Goal: Task Accomplishment & Management: Complete application form

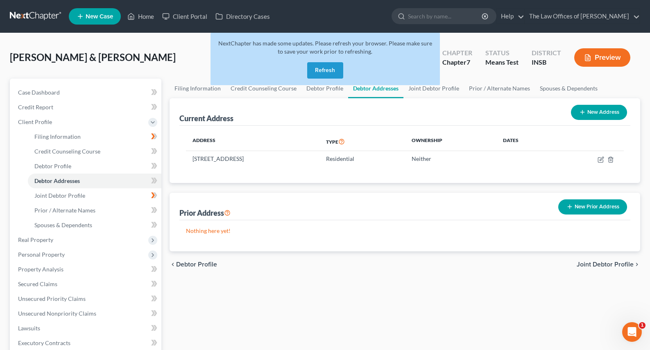
click at [333, 73] on button "Refresh" at bounding box center [325, 70] width 36 height 16
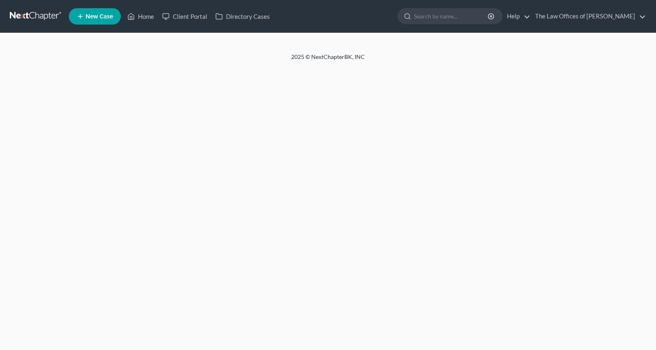
click at [34, 17] on link at bounding box center [36, 16] width 52 height 15
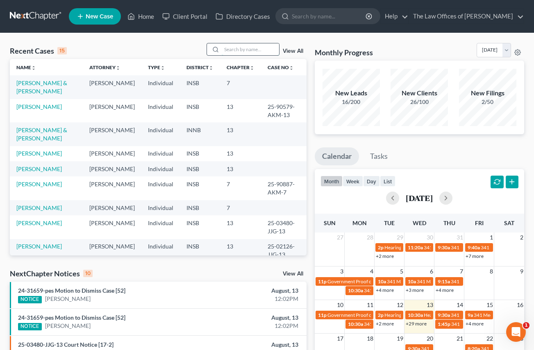
click at [237, 52] on input "search" at bounding box center [250, 49] width 57 height 12
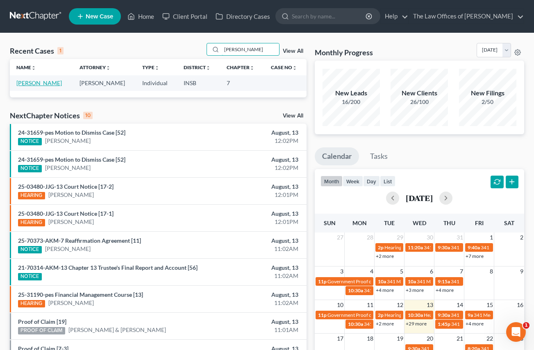
type input "rodgers"
click at [46, 82] on link "[PERSON_NAME]" at bounding box center [38, 82] width 45 height 7
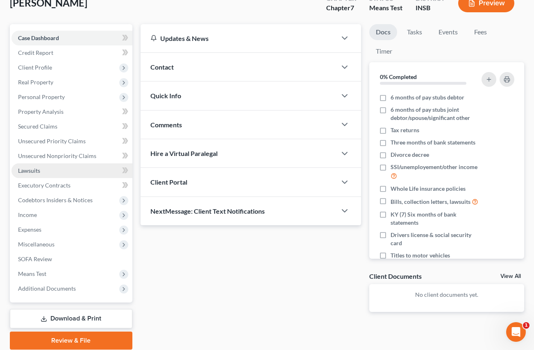
scroll to position [82, 0]
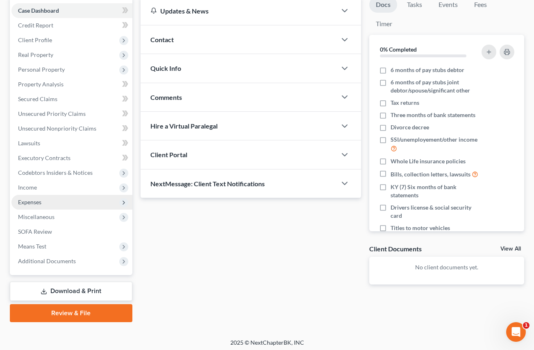
click at [38, 201] on span "Expenses" at bounding box center [29, 202] width 23 height 7
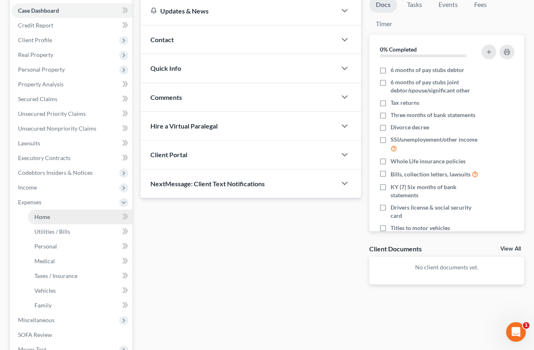
click at [41, 214] on span "Home" at bounding box center [42, 216] width 16 height 7
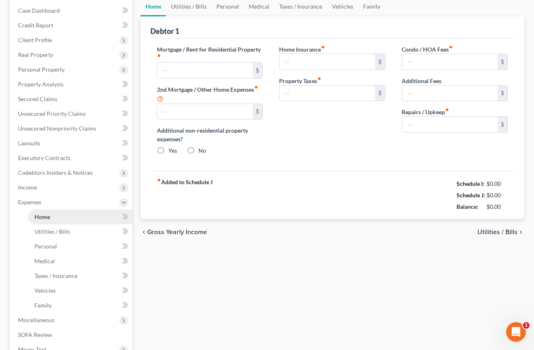
type input "625.00"
type input "0.00"
radio input "true"
type input "0.00"
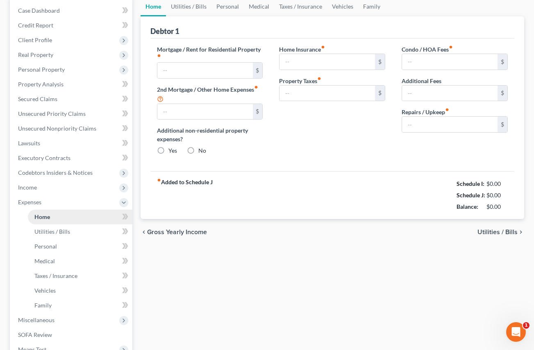
type input "0.00"
type input "100.00"
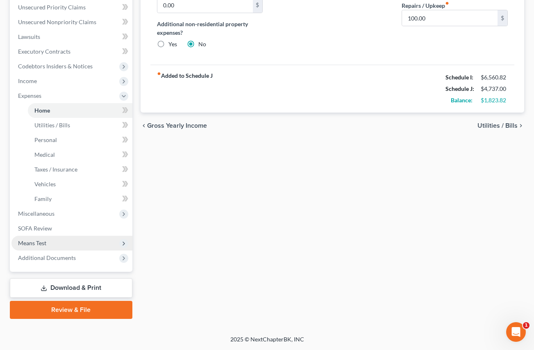
click at [50, 247] on span "Means Test" at bounding box center [71, 243] width 121 height 15
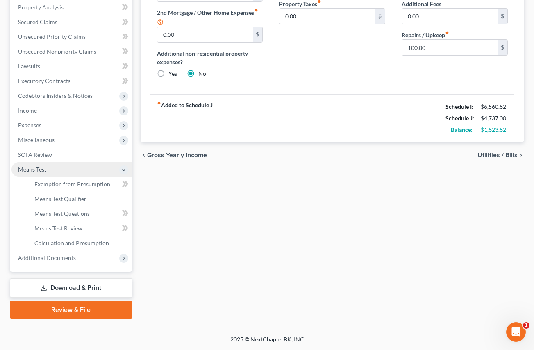
scroll to position [159, 0]
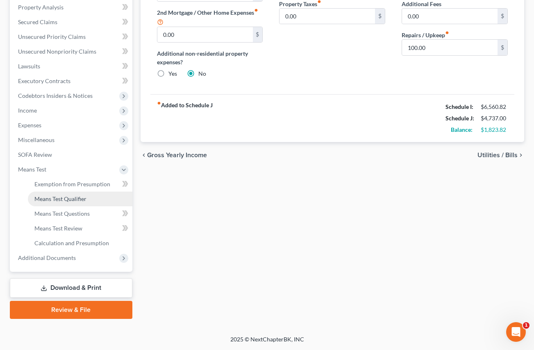
click at [58, 201] on span "Means Test Qualifier" at bounding box center [60, 198] width 52 height 7
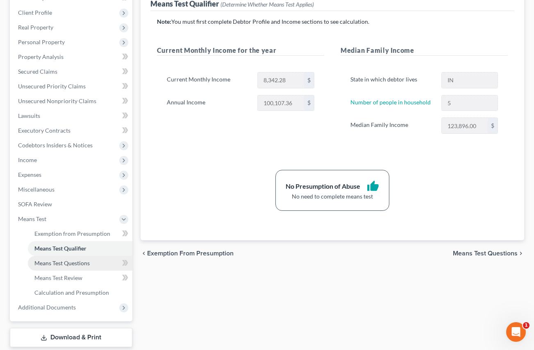
scroll to position [136, 0]
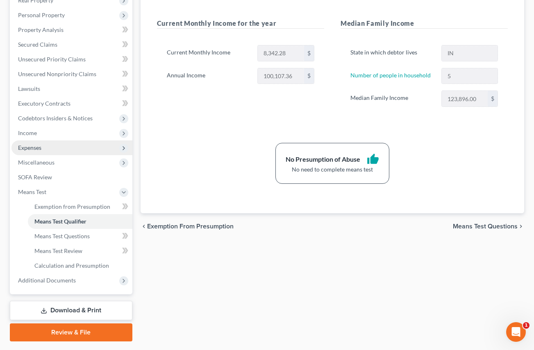
click at [39, 152] on span "Expenses" at bounding box center [71, 148] width 121 height 15
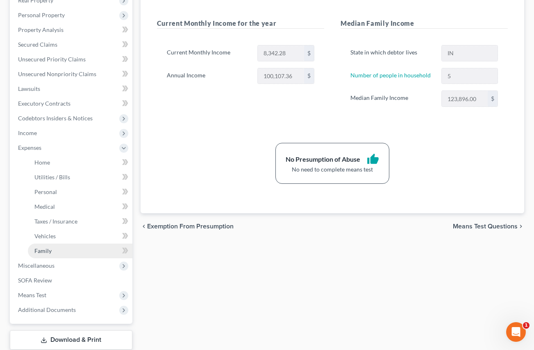
click at [47, 247] on link "Family" at bounding box center [80, 251] width 104 height 15
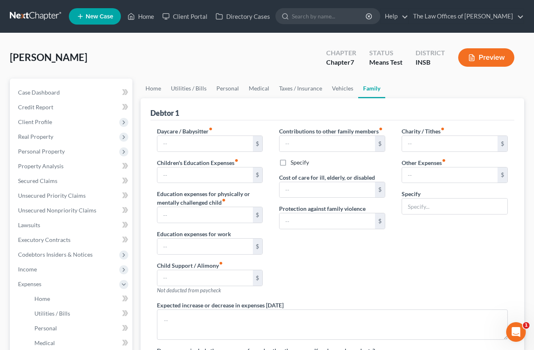
type input "0.00"
type input "150.00"
type input "0.00"
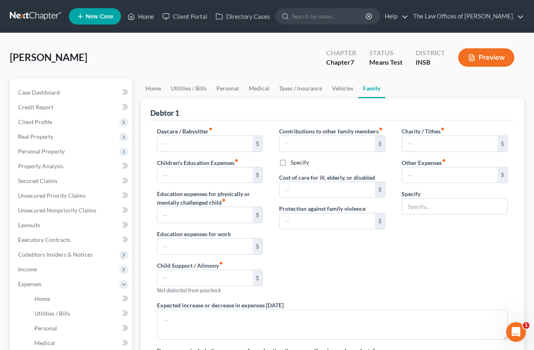
type input "0.00"
type input "100.00"
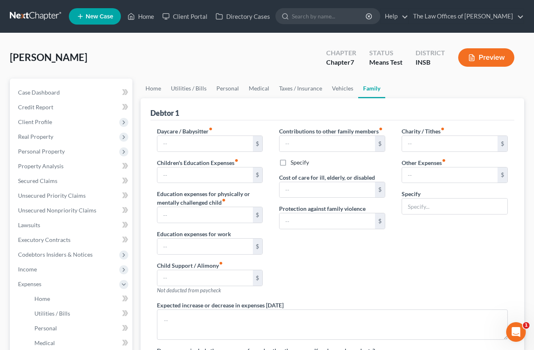
type input "Pet Expenses"
radio input "true"
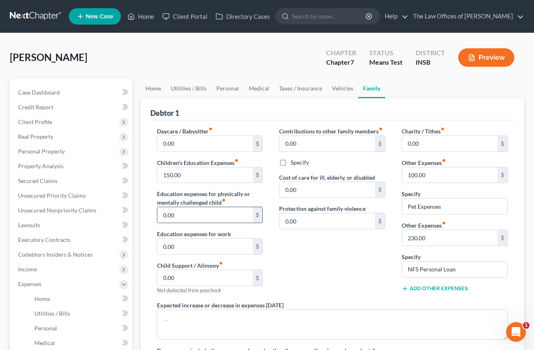
scroll to position [109, 0]
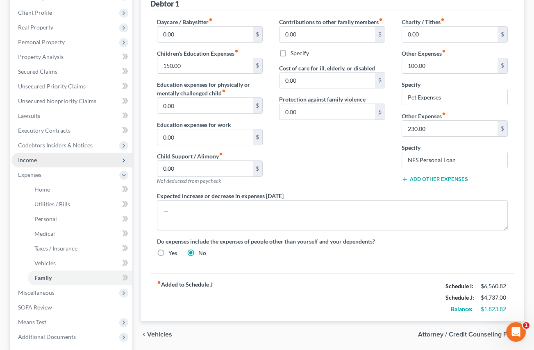
click at [34, 153] on span "Income" at bounding box center [71, 160] width 121 height 15
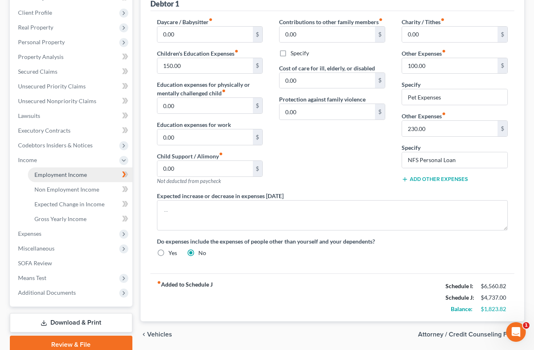
click at [41, 173] on span "Employment Income" at bounding box center [60, 174] width 52 height 7
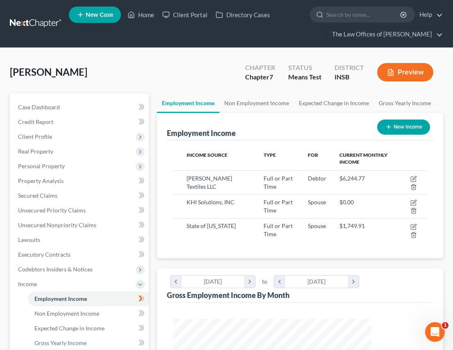
scroll to position [127, 270]
click at [35, 23] on link at bounding box center [36, 23] width 52 height 15
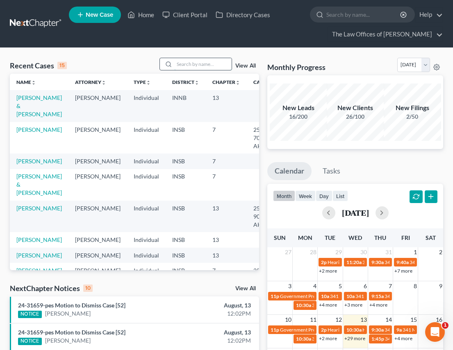
click at [188, 65] on input "search" at bounding box center [202, 64] width 57 height 12
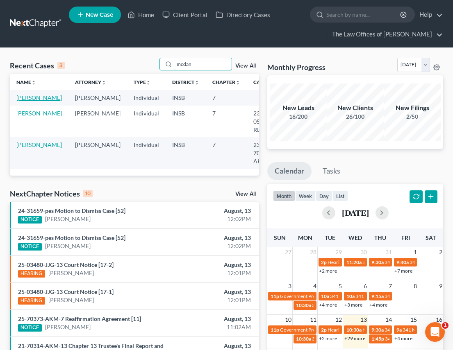
type input "mcdan"
click at [27, 101] on link "[PERSON_NAME]" at bounding box center [38, 97] width 45 height 7
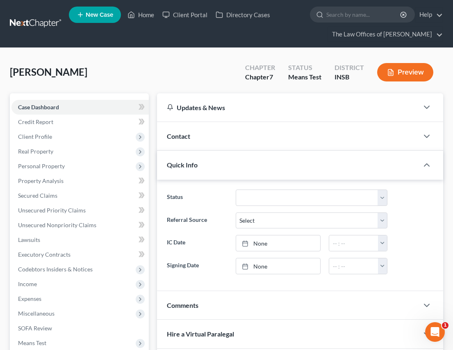
click at [204, 84] on div "McDaniel, Abigail Upgraded Chapter Chapter 7 Status Means Test District INSB Pr…" at bounding box center [226, 76] width 433 height 36
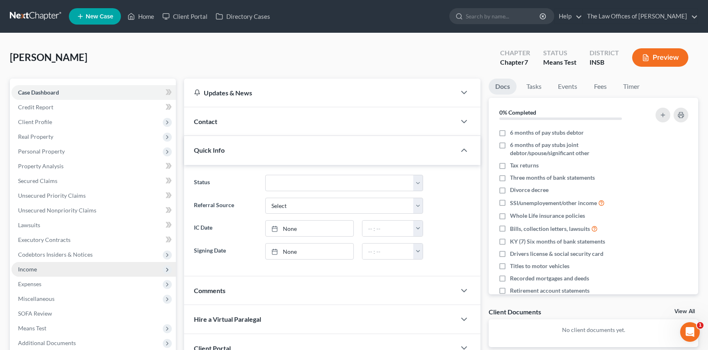
click at [59, 270] on span "Income" at bounding box center [93, 269] width 164 height 15
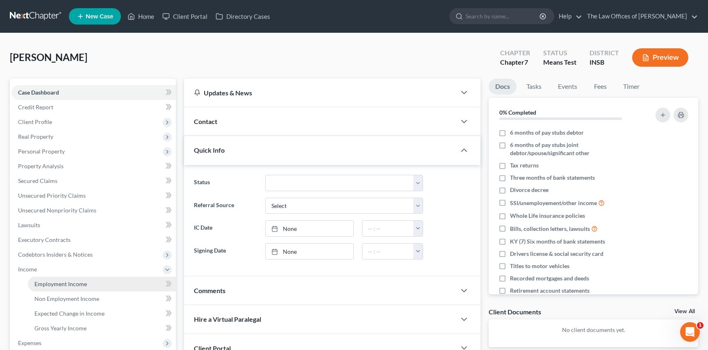
click at [58, 283] on span "Employment Income" at bounding box center [60, 284] width 52 height 7
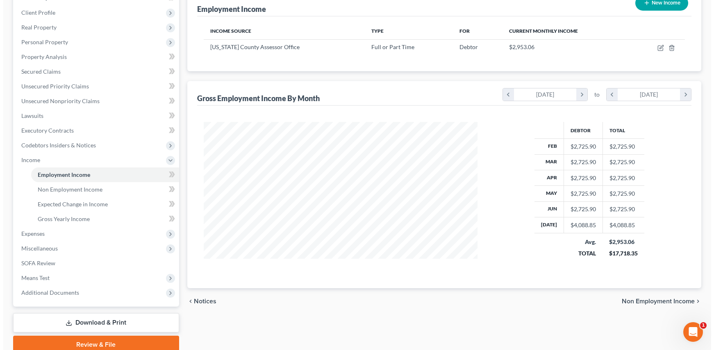
scroll to position [54, 0]
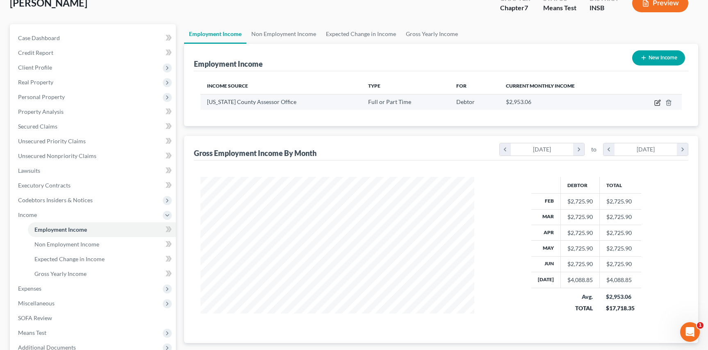
click at [459, 103] on icon "button" at bounding box center [658, 102] width 4 height 4
select select "0"
select select "15"
select select "2"
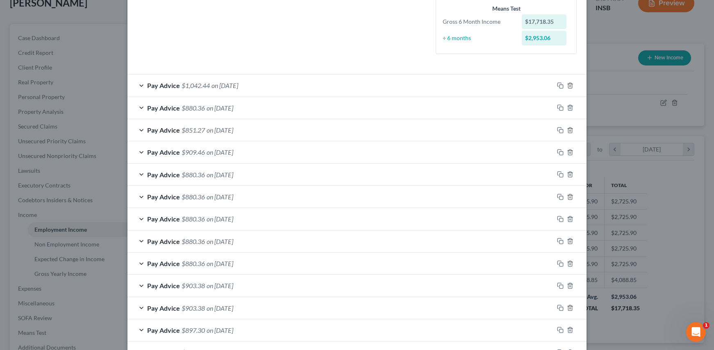
scroll to position [285, 0]
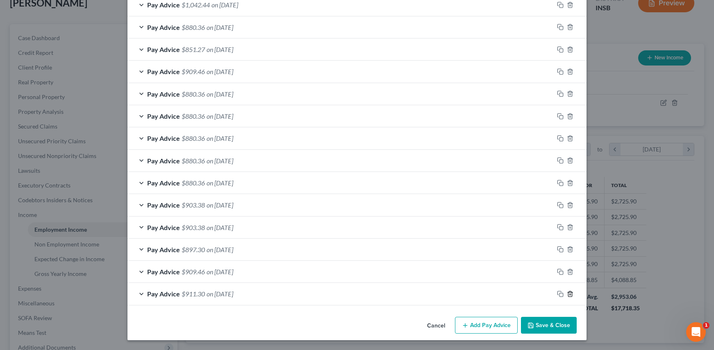
click at [459, 295] on line "button" at bounding box center [570, 295] width 0 height 2
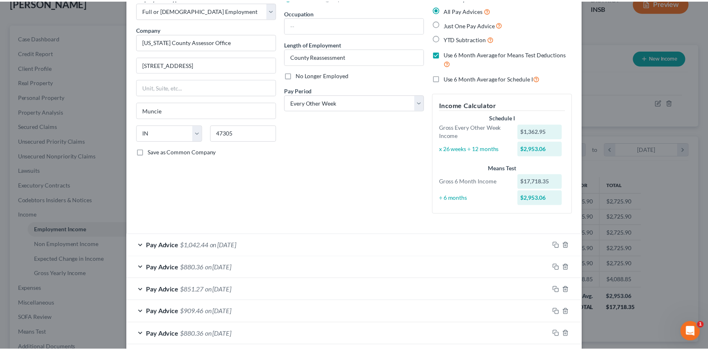
scroll to position [263, 0]
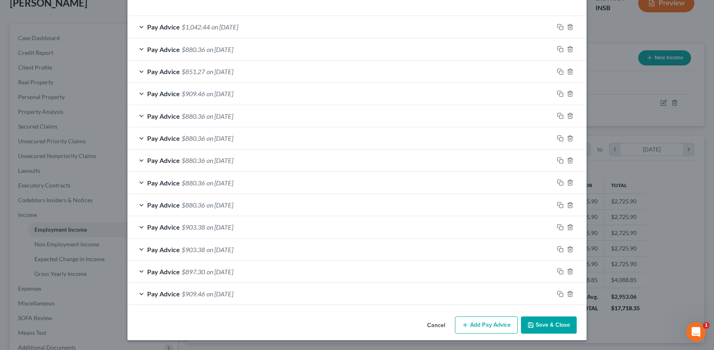
click at [459, 322] on button "Save & Close" at bounding box center [549, 325] width 56 height 17
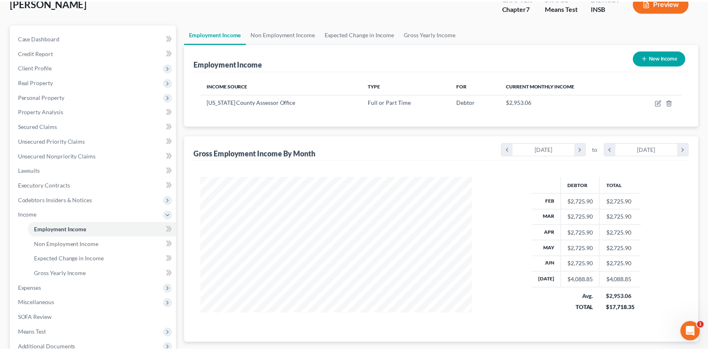
scroll to position [409611, 409468]
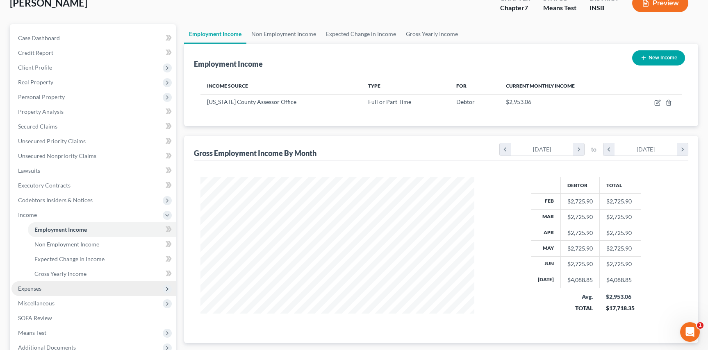
click at [57, 293] on span "Expenses" at bounding box center [93, 289] width 164 height 15
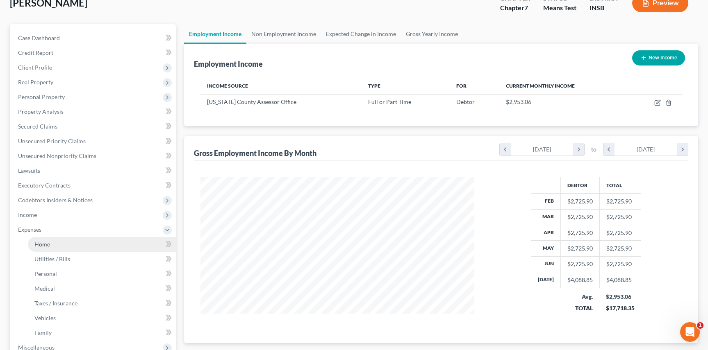
click at [60, 246] on link "Home" at bounding box center [102, 244] width 148 height 15
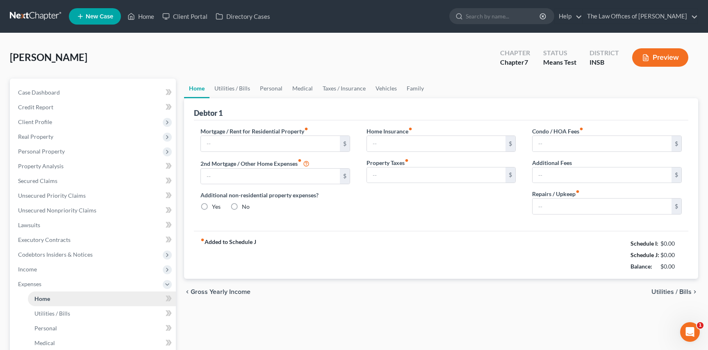
type input "900.00"
type input "0.00"
radio input "true"
type input "0.00"
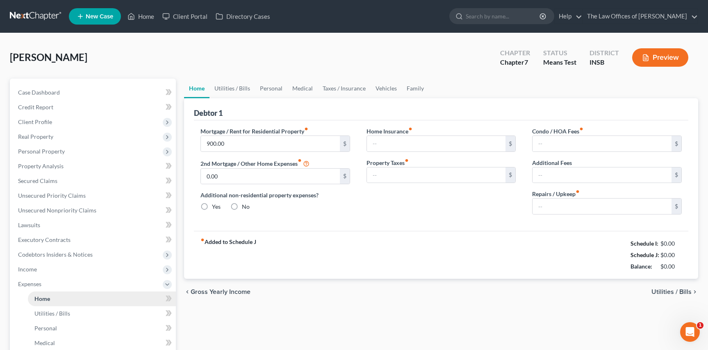
type input "0.00"
type input "100.00"
click at [247, 140] on input "900.00" at bounding box center [270, 144] width 139 height 16
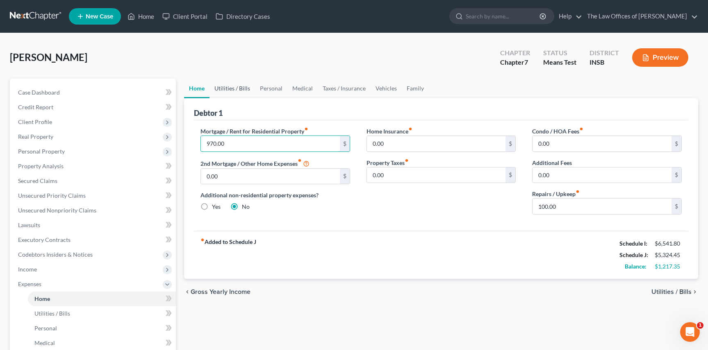
type input "970.00"
click at [238, 88] on link "Utilities / Bills" at bounding box center [231, 89] width 45 height 20
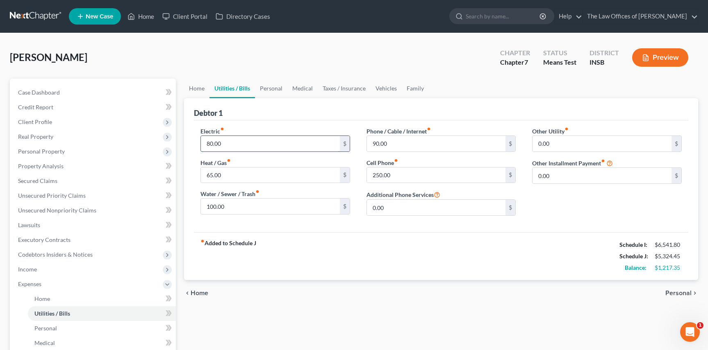
click at [229, 143] on input "80.00" at bounding box center [270, 144] width 139 height 16
type input "90.00"
type input "75.00"
click at [236, 209] on input "100.00" at bounding box center [270, 207] width 139 height 16
type input "130.00"
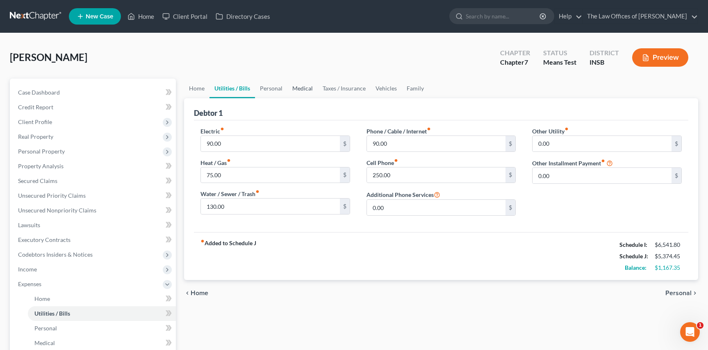
click at [287, 97] on link "Medical" at bounding box center [302, 89] width 30 height 20
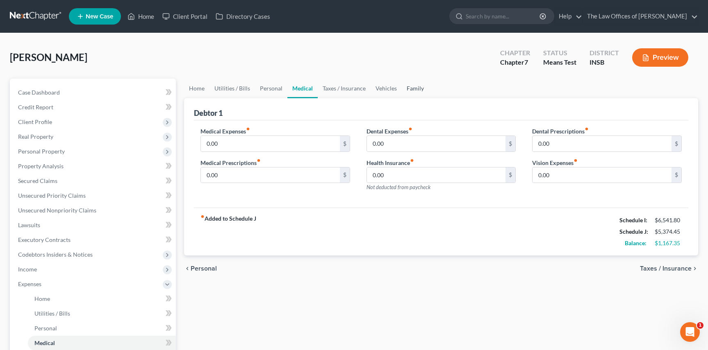
click at [414, 89] on link "Family" at bounding box center [415, 89] width 27 height 20
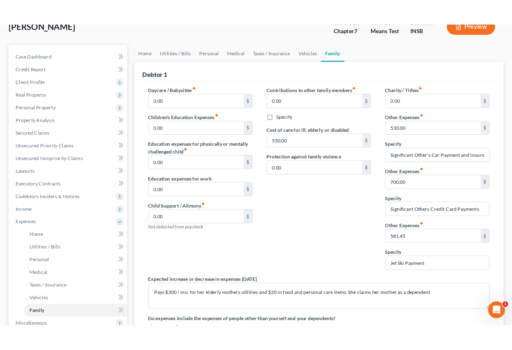
scroll to position [70, 0]
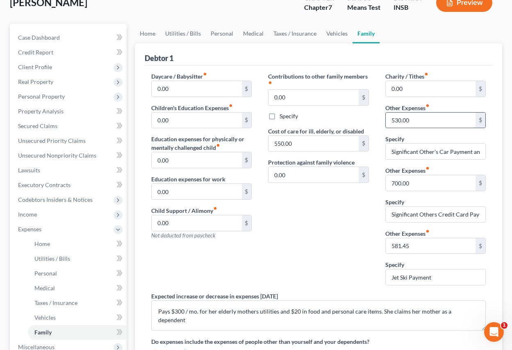
click at [416, 124] on input "530.00" at bounding box center [431, 121] width 90 height 16
click at [438, 150] on input "Significant Other's Car Payment and Insurnce" at bounding box center [436, 152] width 100 height 16
click at [408, 181] on input "700.00" at bounding box center [431, 183] width 90 height 16
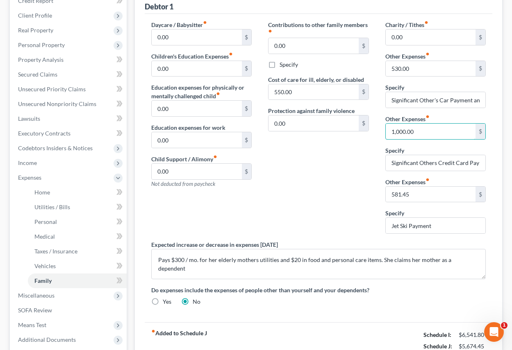
scroll to position [39, 0]
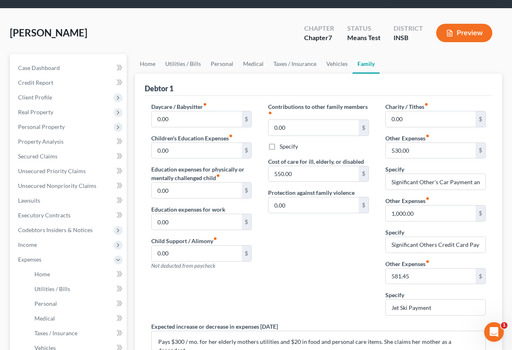
drag, startPoint x: 363, startPoint y: 236, endPoint x: 382, endPoint y: 234, distance: 19.4
click at [363, 236] on div "Contributions to other family members fiber_manual_record 0.00 $ Specify Cost o…" at bounding box center [318, 212] width 117 height 220
click at [430, 214] on input "1,000.00" at bounding box center [431, 214] width 90 height 16
type input "1,120.00"
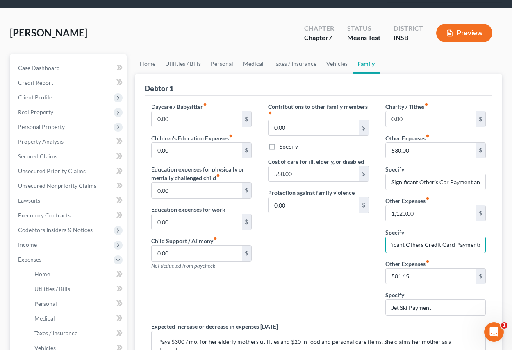
drag, startPoint x: 464, startPoint y: 243, endPoint x: 497, endPoint y: 245, distance: 33.3
click at [459, 245] on div "Debtor 1 Daycare / Babysitter fiber_manual_record 0.00 $ Children's Education E…" at bounding box center [318, 263] width 367 height 379
click at [459, 248] on input "Significant Others Credit Card Payments" at bounding box center [436, 245] width 100 height 16
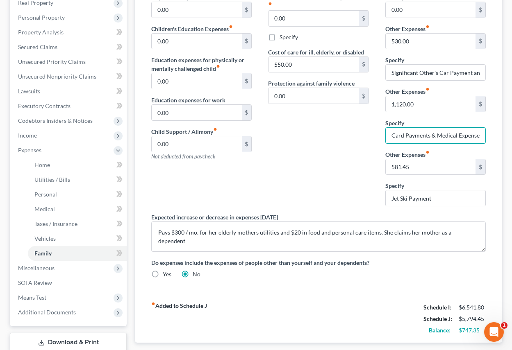
scroll to position [39, 0]
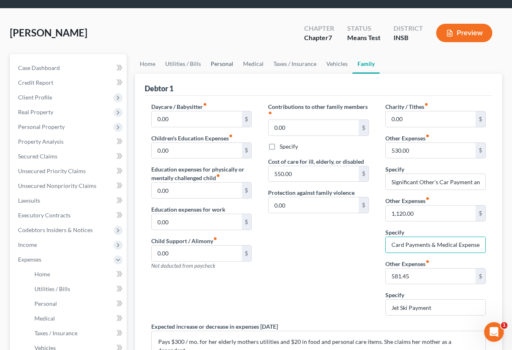
type input "Significant Others Credit Card Payments & Medical Expenses"
click at [218, 67] on link "Personal" at bounding box center [222, 64] width 32 height 20
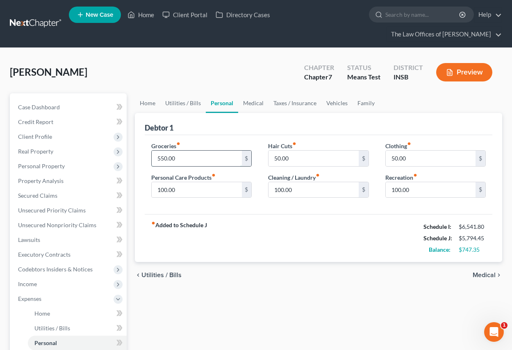
click at [185, 160] on input "550.00" at bounding box center [197, 159] width 90 height 16
type input "600.00"
click at [186, 107] on link "Utilities / Bills" at bounding box center [182, 103] width 45 height 20
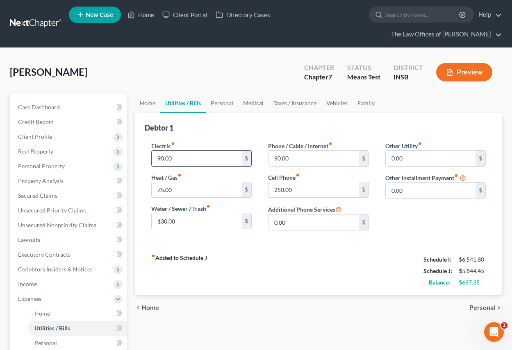
click at [184, 157] on input "90.00" at bounding box center [197, 159] width 90 height 16
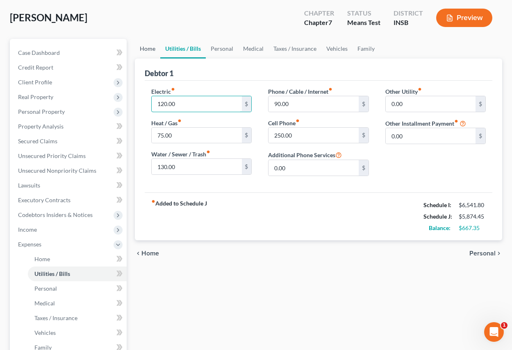
type input "120.00"
click at [150, 50] on link "Home" at bounding box center [147, 49] width 25 height 20
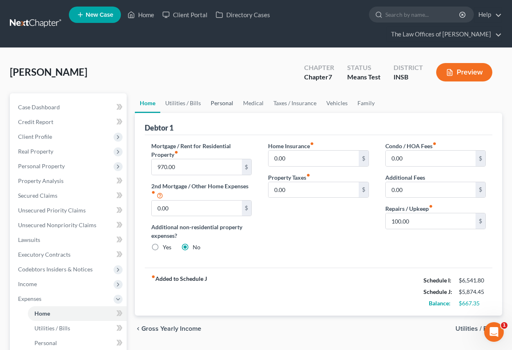
click at [215, 107] on link "Personal" at bounding box center [222, 103] width 32 height 20
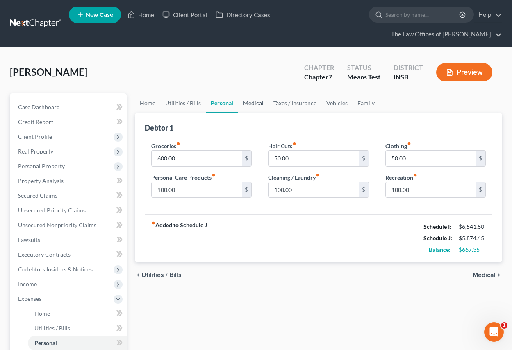
click at [250, 107] on link "Medical" at bounding box center [253, 103] width 30 height 20
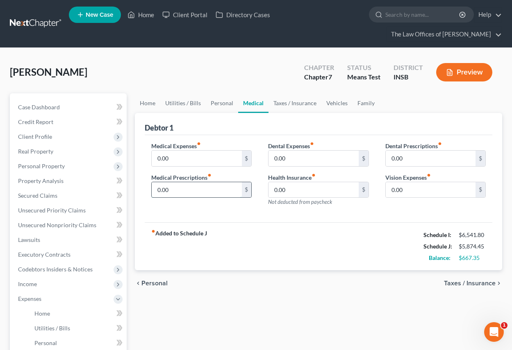
click at [182, 193] on input "0.00" at bounding box center [197, 190] width 90 height 16
click at [187, 157] on input "0.00" at bounding box center [197, 159] width 90 height 16
type input "62.00"
click at [279, 106] on link "Taxes / Insurance" at bounding box center [294, 103] width 53 height 20
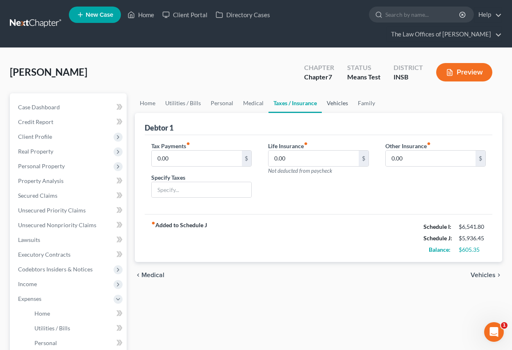
click at [332, 103] on link "Vehicles" at bounding box center [337, 103] width 31 height 20
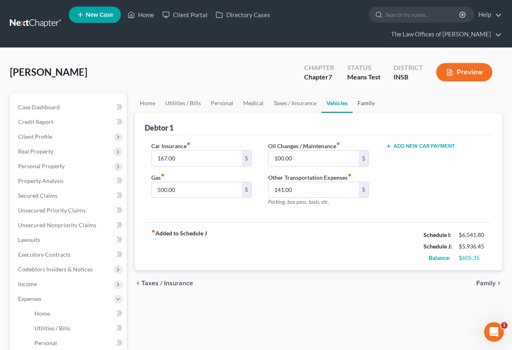
click at [358, 102] on link "Family" at bounding box center [365, 103] width 27 height 20
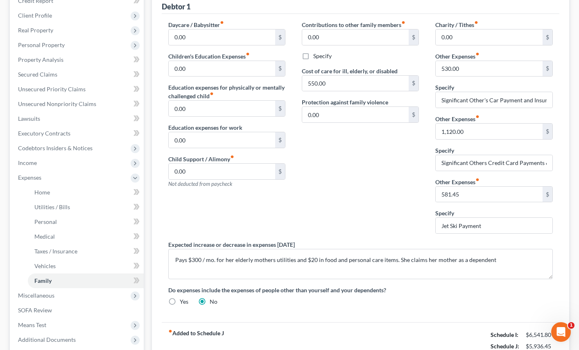
scroll to position [134, 0]
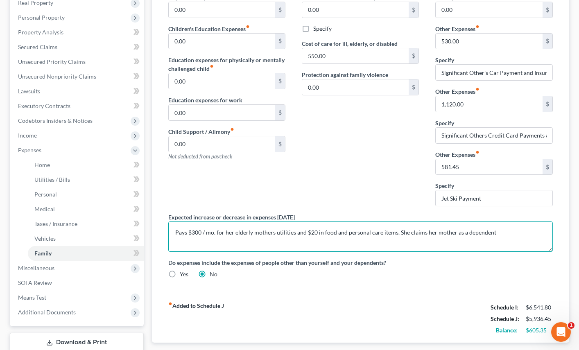
click at [315, 232] on textarea "Pays $300 / mo. for her elderly mothers utilities and $20 in food and personal …" at bounding box center [360, 237] width 385 height 30
click at [196, 233] on textarea "Pays $300 / mo. for her elderly mothers utilities and $250 in food and personal…" at bounding box center [360, 237] width 385 height 30
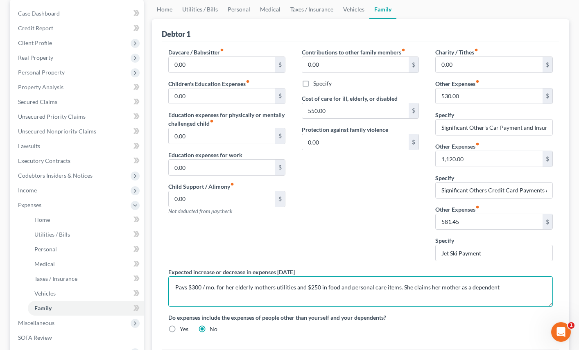
scroll to position [52, 0]
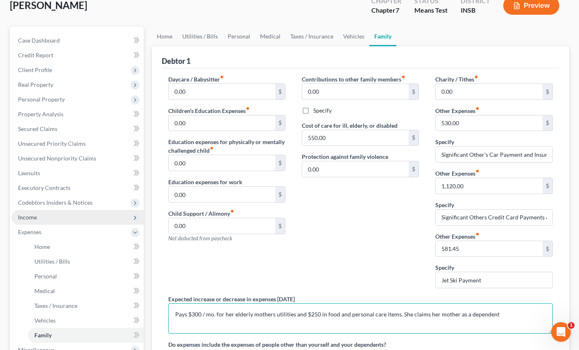
type textarea "Pays $300 / mo. for her elderly mothers utilities and $250 in food and personal…"
click at [37, 220] on span "Income" at bounding box center [77, 217] width 132 height 15
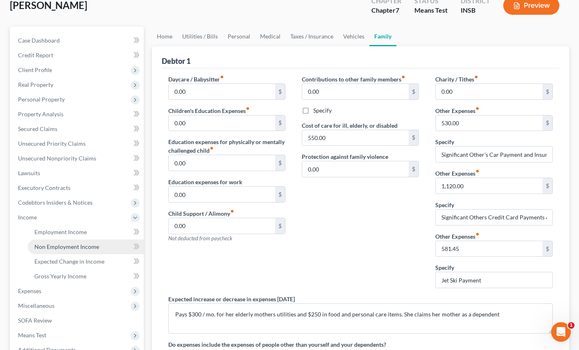
click at [54, 243] on span "Non Employment Income" at bounding box center [66, 246] width 65 height 7
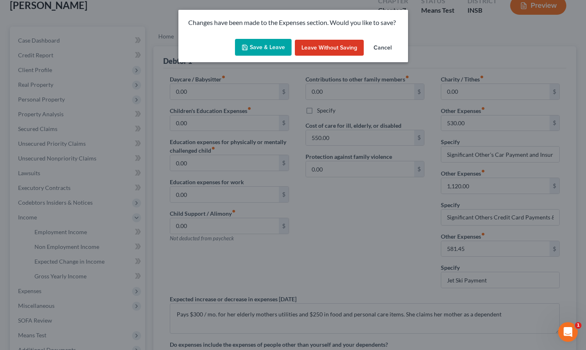
click at [266, 48] on button "Save & Leave" at bounding box center [263, 47] width 57 height 17
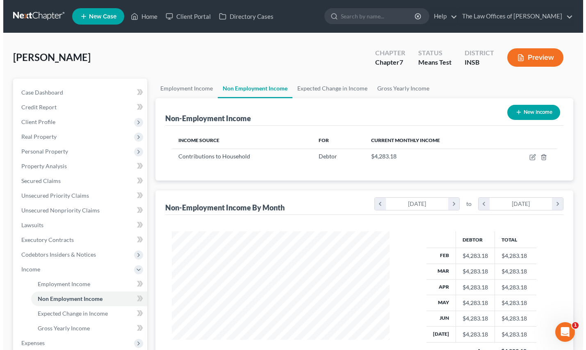
scroll to position [27, 0]
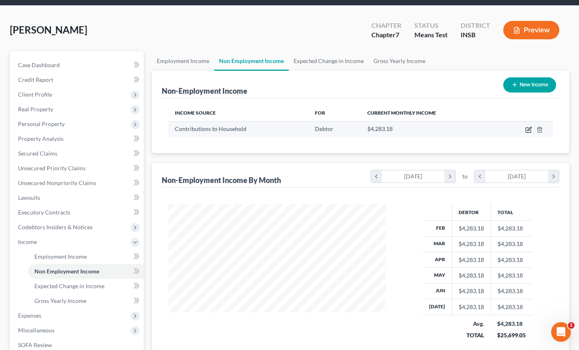
click at [459, 129] on icon "button" at bounding box center [529, 130] width 7 height 7
select select "8"
select select "2"
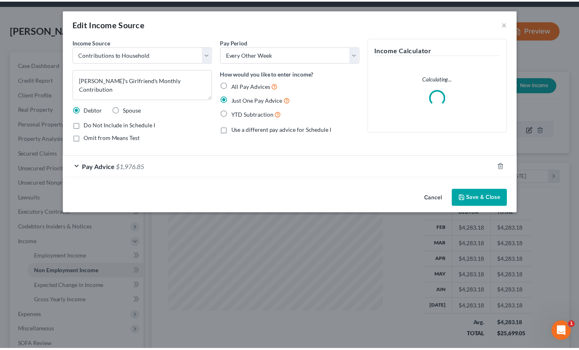
scroll to position [147, 237]
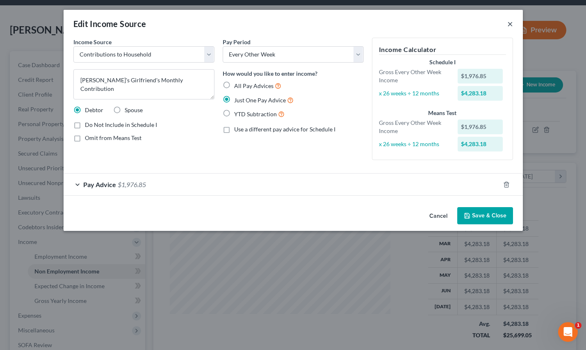
click at [459, 25] on button "×" at bounding box center [510, 24] width 6 height 10
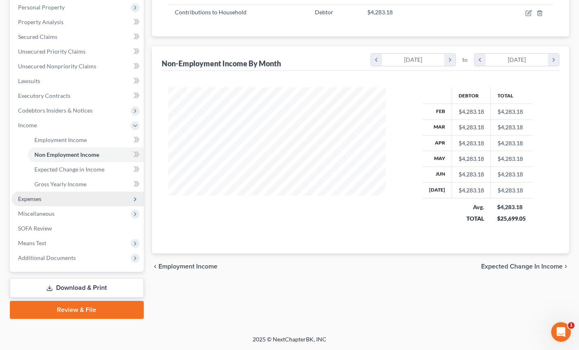
scroll to position [90, 0]
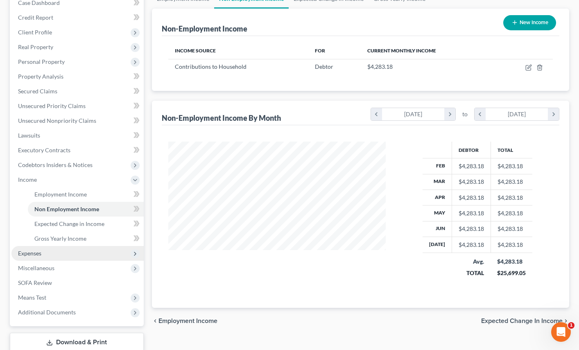
click at [32, 259] on span "Expenses" at bounding box center [77, 253] width 132 height 15
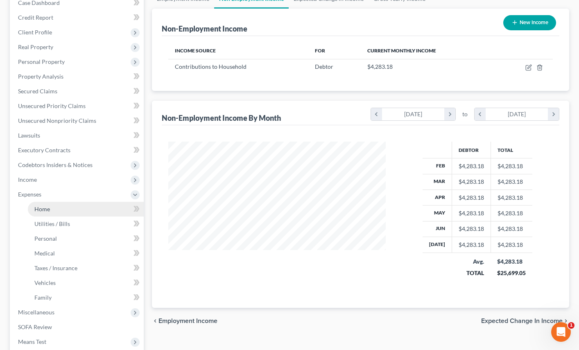
click at [45, 213] on link "Home" at bounding box center [86, 209] width 116 height 15
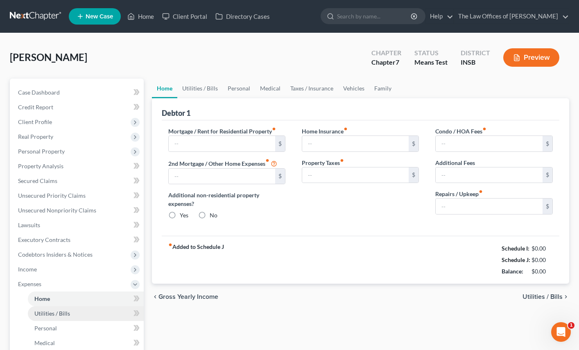
type input "970.00"
type input "0.00"
radio input "true"
type input "0.00"
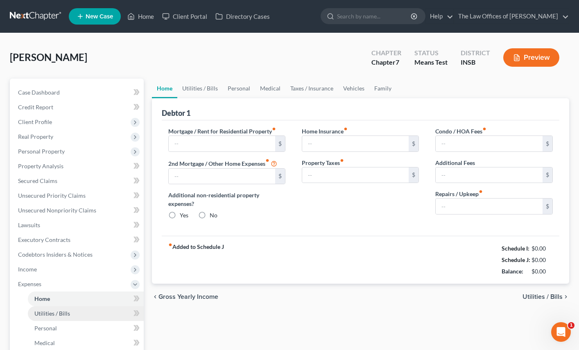
type input "0.00"
type input "100.00"
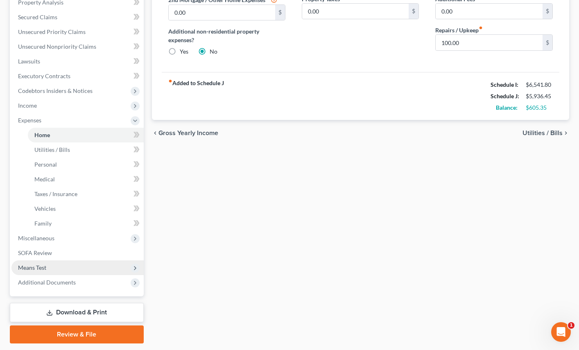
click at [49, 266] on span "Means Test" at bounding box center [77, 268] width 132 height 15
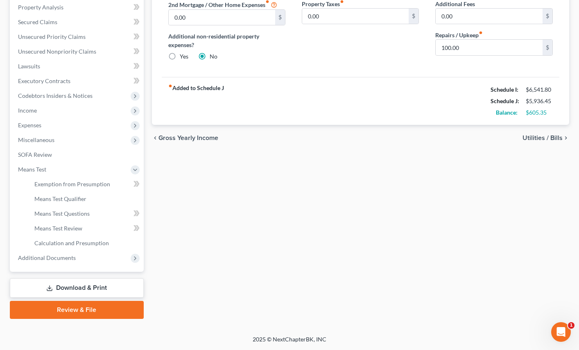
scroll to position [159, 0]
click at [62, 203] on link "Means Test Qualifier" at bounding box center [86, 199] width 116 height 15
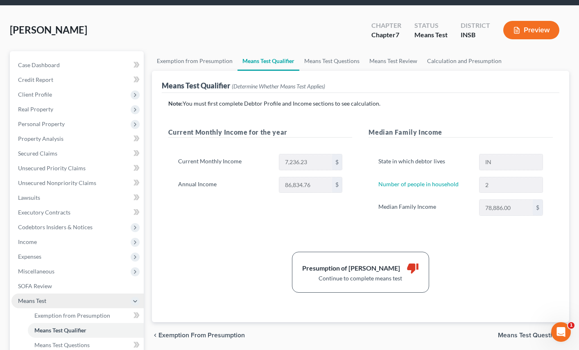
scroll to position [109, 0]
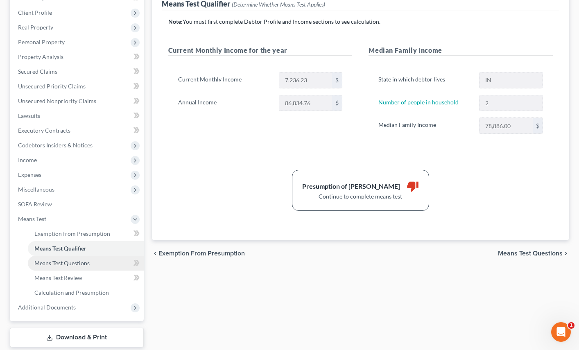
click at [71, 266] on span "Means Test Questions" at bounding box center [61, 263] width 55 height 7
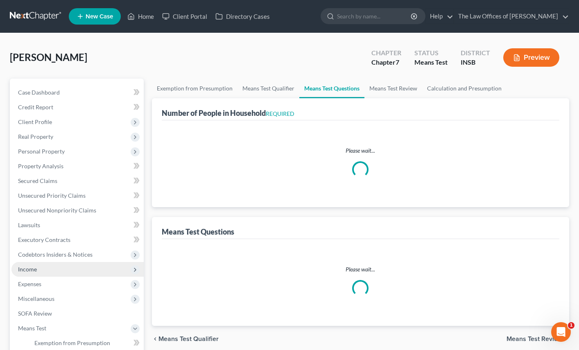
select select "0"
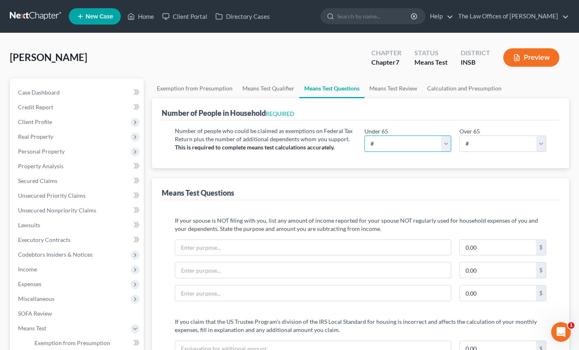
click at [403, 149] on select "# 0 1 2 3 4 5 6 7 8 9 10" at bounding box center [408, 144] width 87 height 16
select select "2"
click at [365, 136] on select "# 0 1 2 3 4 5 6 7 8 9 10" at bounding box center [408, 144] width 87 height 16
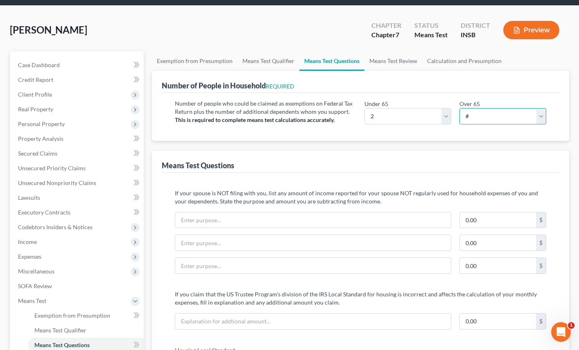
click at [459, 116] on select "# 0 1 2 3 4 5 6 7 8 9 10" at bounding box center [503, 116] width 87 height 16
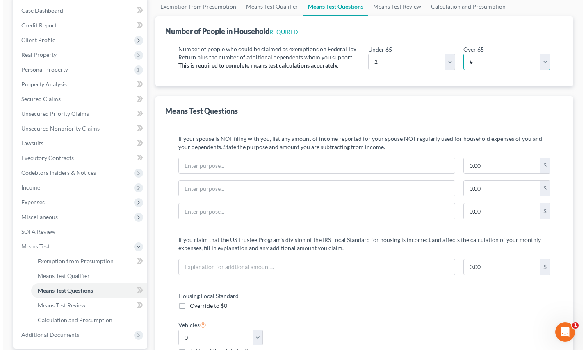
scroll to position [0, 0]
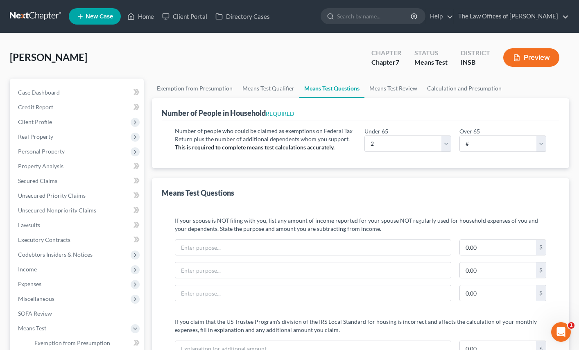
click at [459, 58] on button "Preview" at bounding box center [532, 57] width 56 height 18
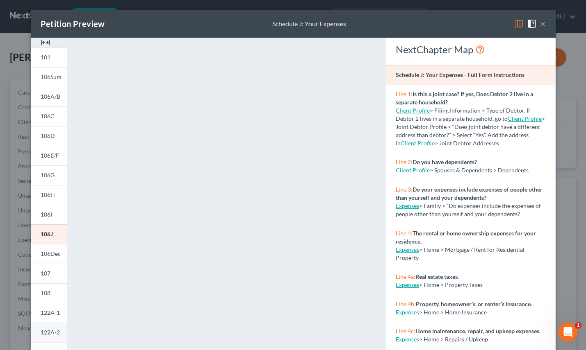
click at [43, 331] on span "122A-2" at bounding box center [50, 332] width 19 height 7
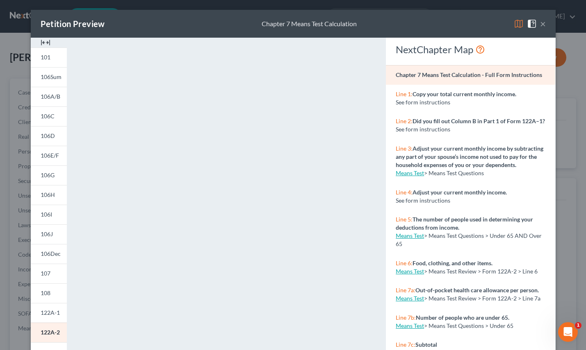
click at [459, 25] on button "×" at bounding box center [543, 24] width 6 height 10
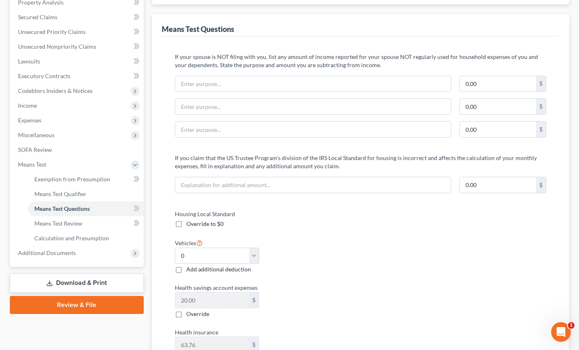
scroll to position [218, 0]
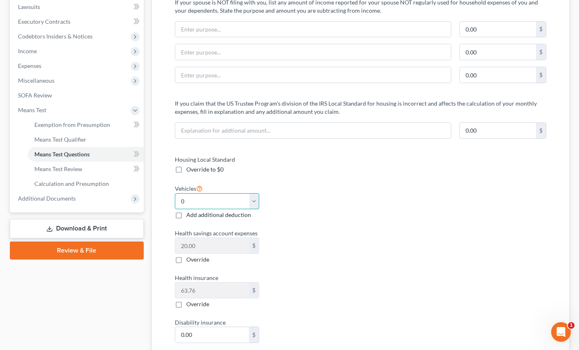
click at [223, 204] on select "Select 0 1 2 3 4 5" at bounding box center [217, 201] width 85 height 16
click at [293, 214] on div "Vehicles Select 0 1 2 3 4 5 Add additional deduction" at bounding box center [264, 202] width 186 height 36
click at [179, 202] on select "Select 0 1 2 3 4 5" at bounding box center [217, 201] width 85 height 16
click at [175, 193] on select "Select 0 1 2 3 4 5" at bounding box center [217, 201] width 85 height 16
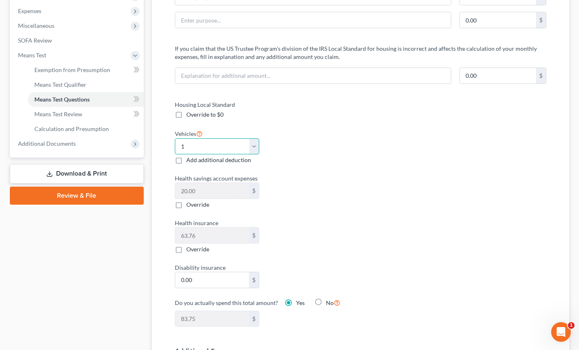
click at [220, 146] on select "Select 0 1 2 3 4 5" at bounding box center [217, 146] width 85 height 16
select select "2"
click at [175, 138] on select "Select 0 1 2 3 4 5" at bounding box center [217, 146] width 85 height 16
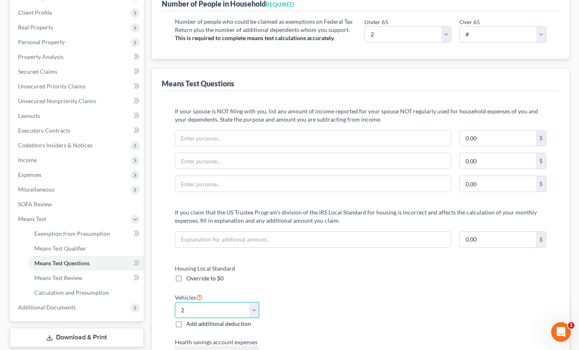
scroll to position [0, 0]
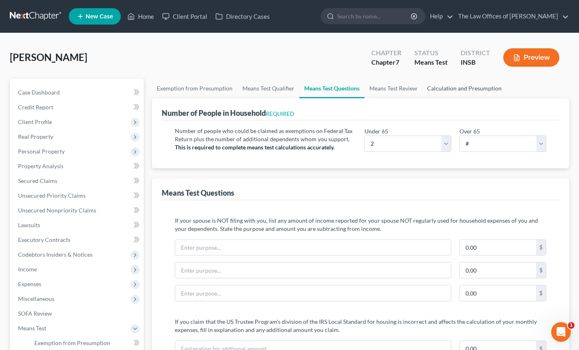
click at [450, 87] on link "Calculation and Presumption" at bounding box center [464, 89] width 84 height 20
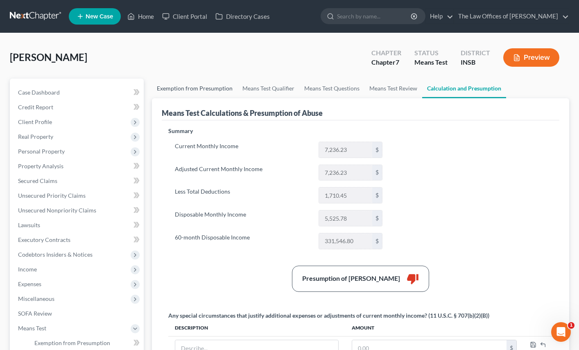
click at [196, 93] on link "Exemption from Presumption" at bounding box center [195, 89] width 86 height 20
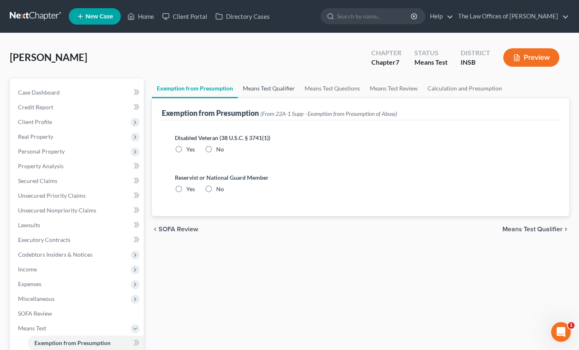
click at [251, 91] on link "Means Test Qualifier" at bounding box center [269, 89] width 62 height 20
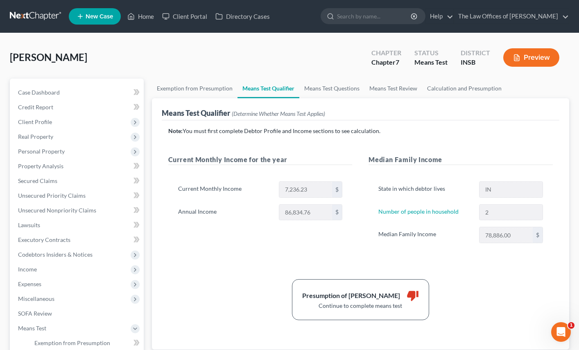
scroll to position [27, 0]
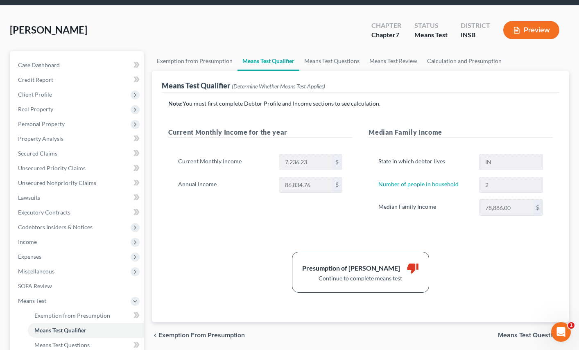
click at [148, 72] on div "Exemption from Presumption Means Test Qualifier Means Test Questions Means Test…" at bounding box center [361, 251] width 426 height 400
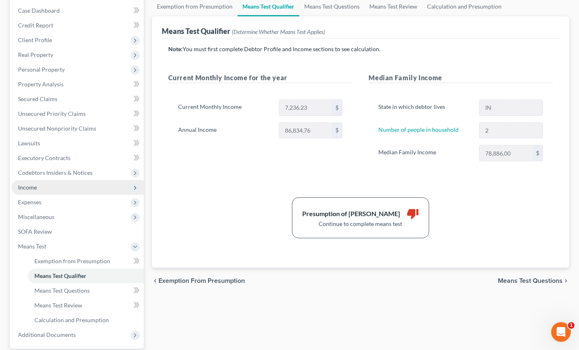
click at [40, 192] on span "Income" at bounding box center [77, 187] width 132 height 15
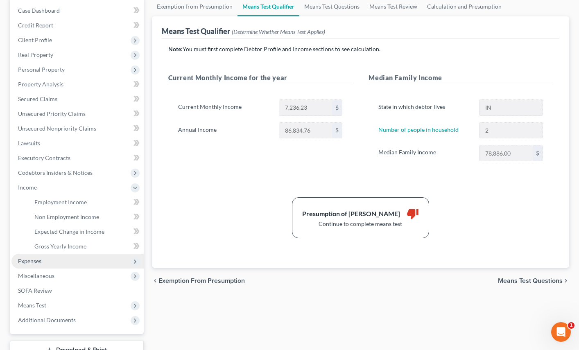
click at [31, 257] on span "Expenses" at bounding box center [77, 261] width 132 height 15
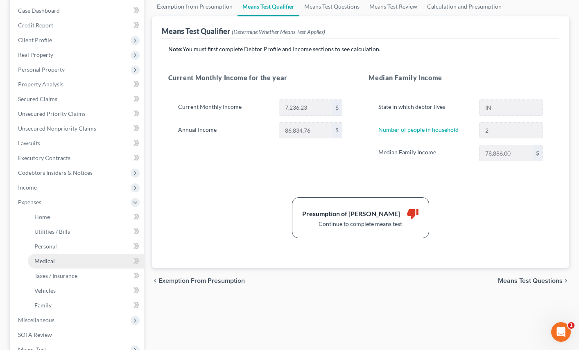
click at [37, 259] on span "Medical" at bounding box center [44, 261] width 20 height 7
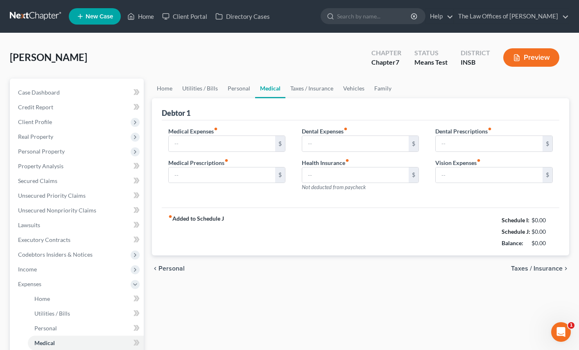
type input "62.00"
type input "0.00"
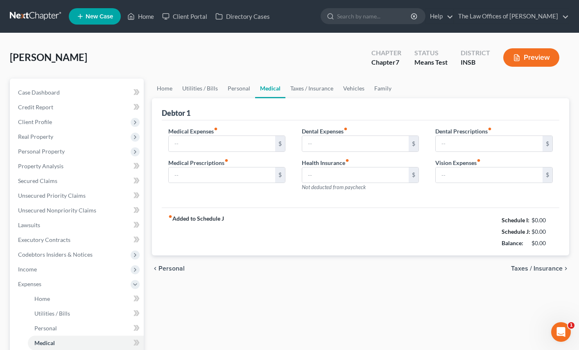
type input "0.00"
click at [378, 90] on link "Family" at bounding box center [383, 89] width 27 height 20
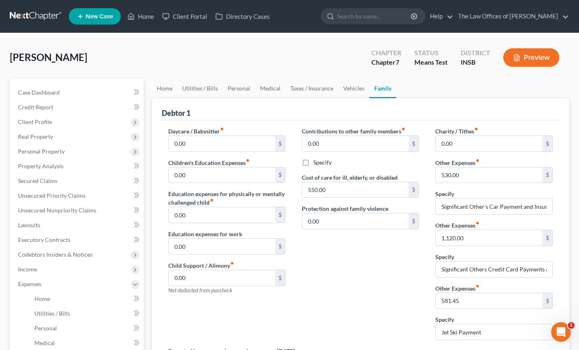
scroll to position [188, 0]
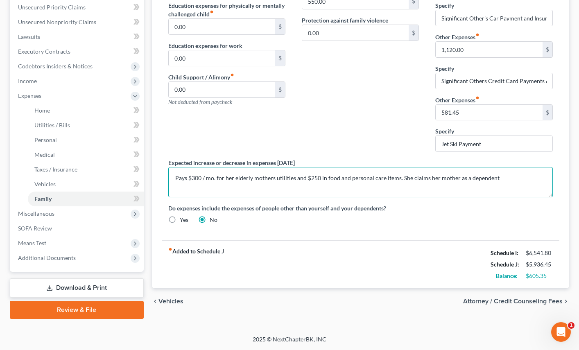
click at [236, 181] on textarea "Pays $300 / mo. for her elderly mothers utilities and $250 in food and personal…" at bounding box center [360, 182] width 385 height 30
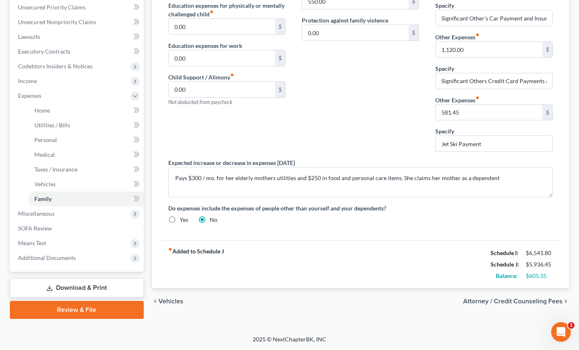
click at [161, 144] on div "Daycare / Babysitter fiber_manual_record 0.00 $ Children's Education Expenses f…" at bounding box center [227, 49] width 134 height 220
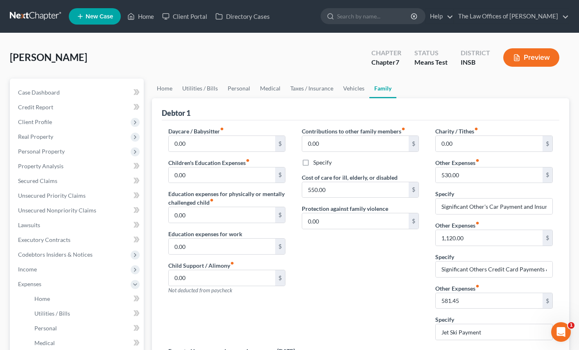
click at [94, 49] on div "McDaniel, Abigail Upgraded Chapter Chapter 7 Status Means Test District INSB Pr…" at bounding box center [290, 61] width 560 height 36
click at [33, 15] on link at bounding box center [36, 16] width 52 height 15
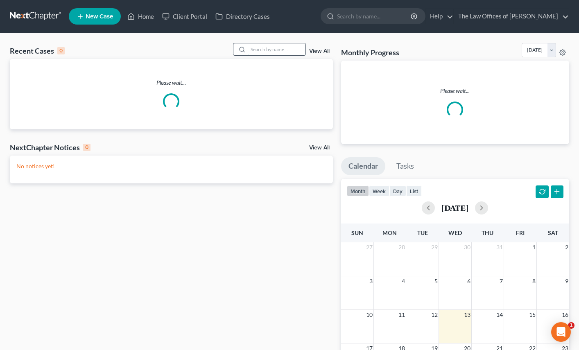
click at [284, 50] on input "search" at bounding box center [276, 49] width 57 height 12
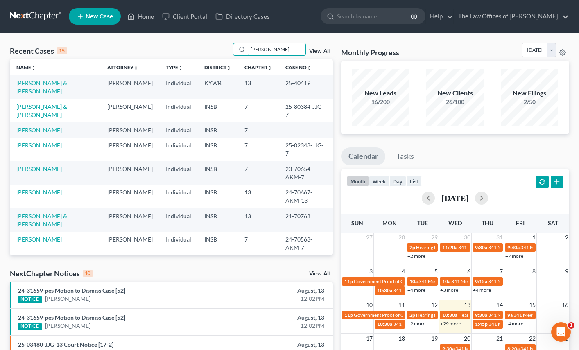
type input "[PERSON_NAME]"
click at [34, 127] on link "[PERSON_NAME]" at bounding box center [38, 130] width 45 height 7
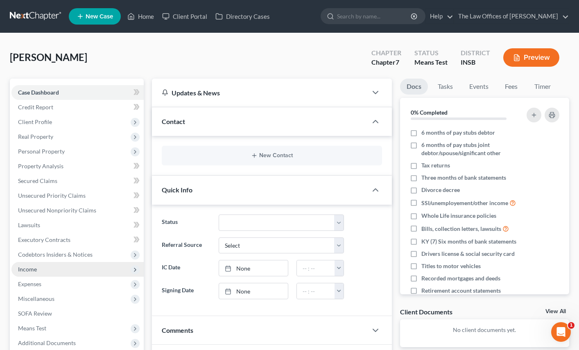
click at [31, 274] on span "Income" at bounding box center [77, 269] width 132 height 15
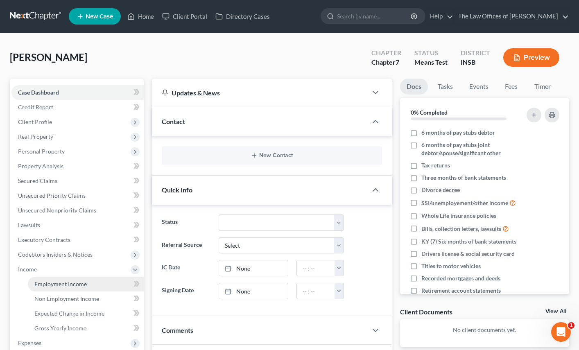
click at [41, 284] on span "Employment Income" at bounding box center [60, 284] width 52 height 7
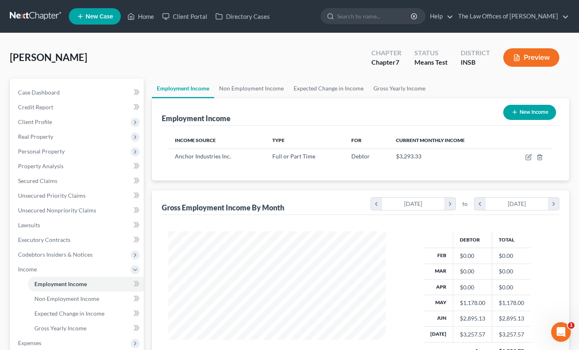
scroll to position [54, 0]
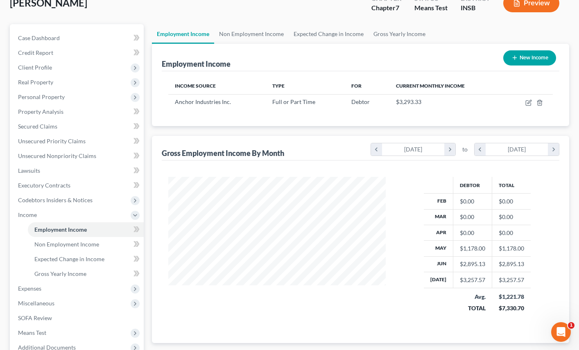
click at [59, 16] on div "Smith, Kyle Upgraded Chapter Chapter 7 Status Means Test District INSB Preview" at bounding box center [290, 7] width 560 height 36
click at [43, 286] on span "Expenses" at bounding box center [77, 289] width 132 height 15
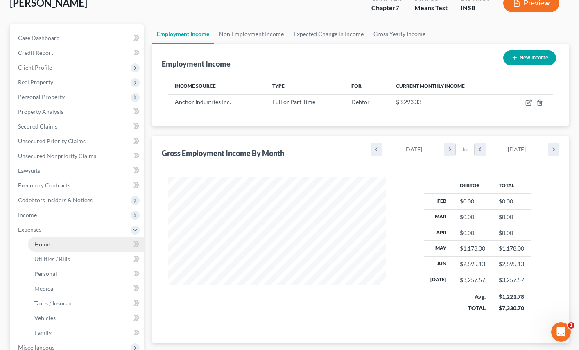
click at [48, 248] on link "Home" at bounding box center [86, 244] width 116 height 15
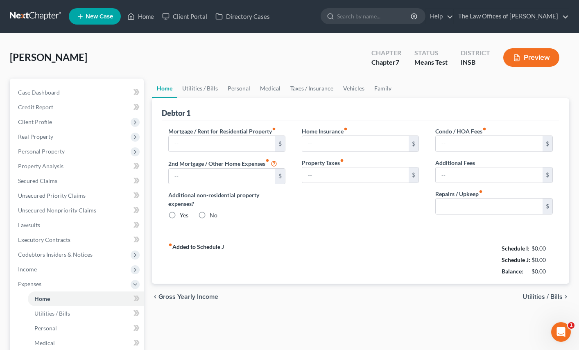
type input "300.00"
type input "0.00"
radio input "true"
type input "0.00"
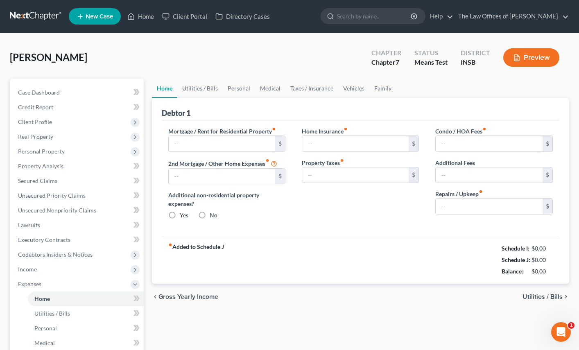
type input "0.00"
click at [13, 18] on link at bounding box center [36, 16] width 52 height 15
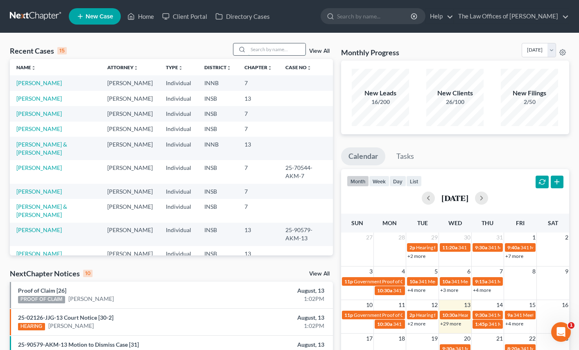
click at [280, 51] on input "search" at bounding box center [276, 49] width 57 height 12
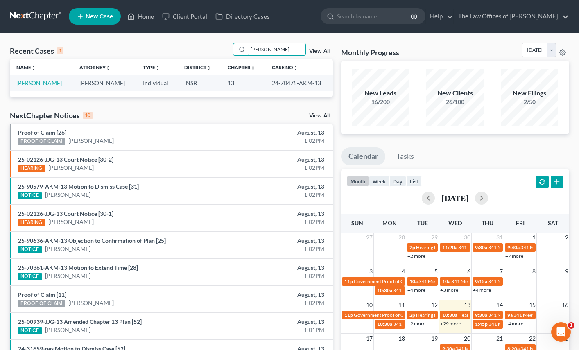
type input "[PERSON_NAME]"
click at [36, 84] on link "[PERSON_NAME]" at bounding box center [38, 82] width 45 height 7
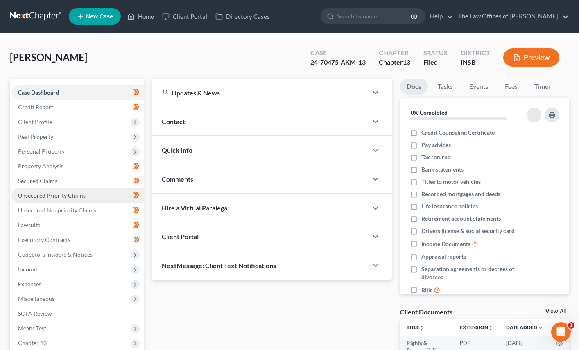
scroll to position [82, 0]
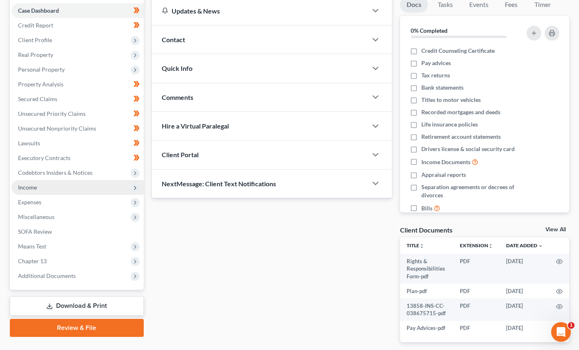
click at [33, 192] on span "Income" at bounding box center [77, 187] width 132 height 15
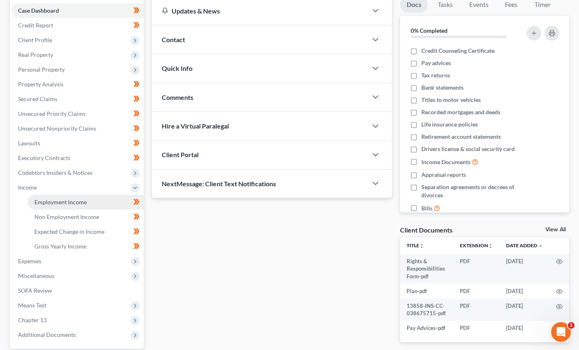
click at [45, 201] on span "Employment Income" at bounding box center [60, 202] width 52 height 7
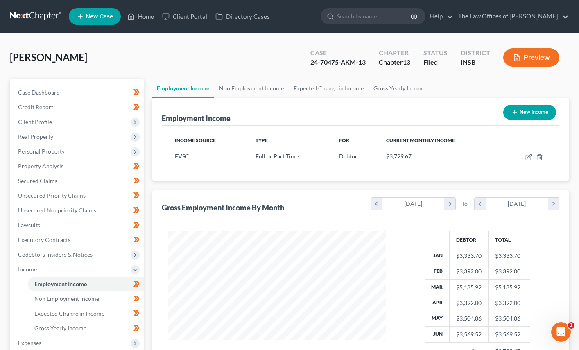
scroll to position [147, 234]
